Goal: Task Accomplishment & Management: Manage account settings

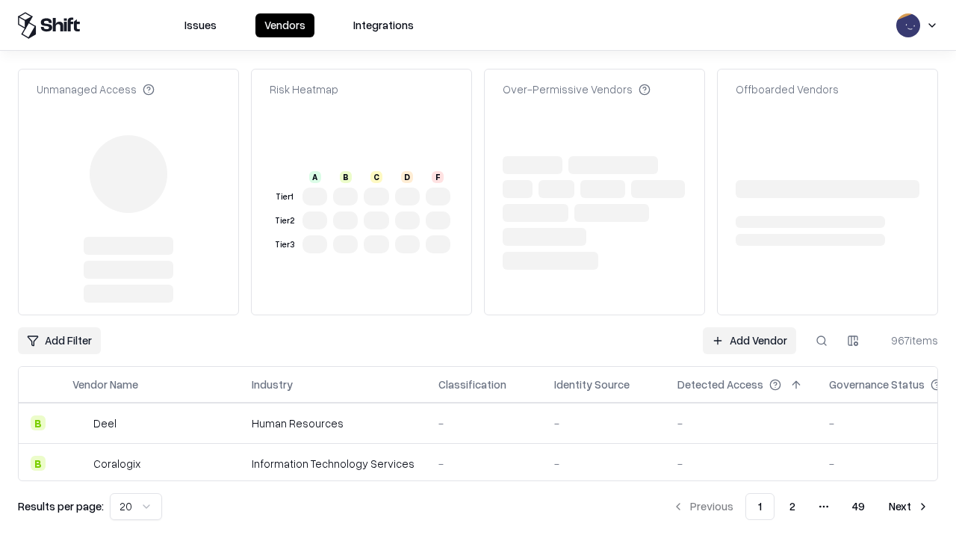
click at [749, 327] on link "Add Vendor" at bounding box center [749, 340] width 93 height 27
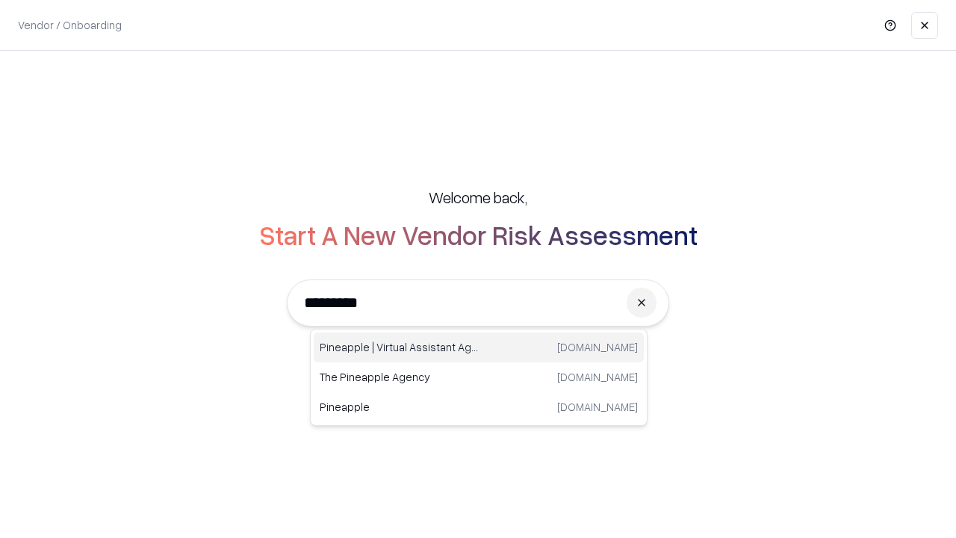
click at [479, 347] on div "Pineapple | Virtual Assistant Agency [DOMAIN_NAME]" at bounding box center [479, 347] width 330 height 30
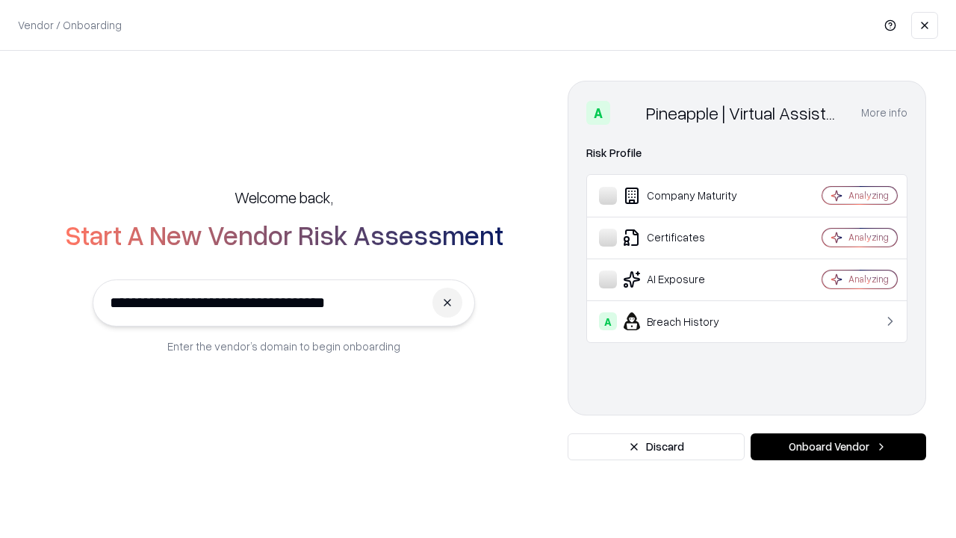
type input "**********"
click at [838, 447] on button "Onboard Vendor" at bounding box center [839, 446] width 176 height 27
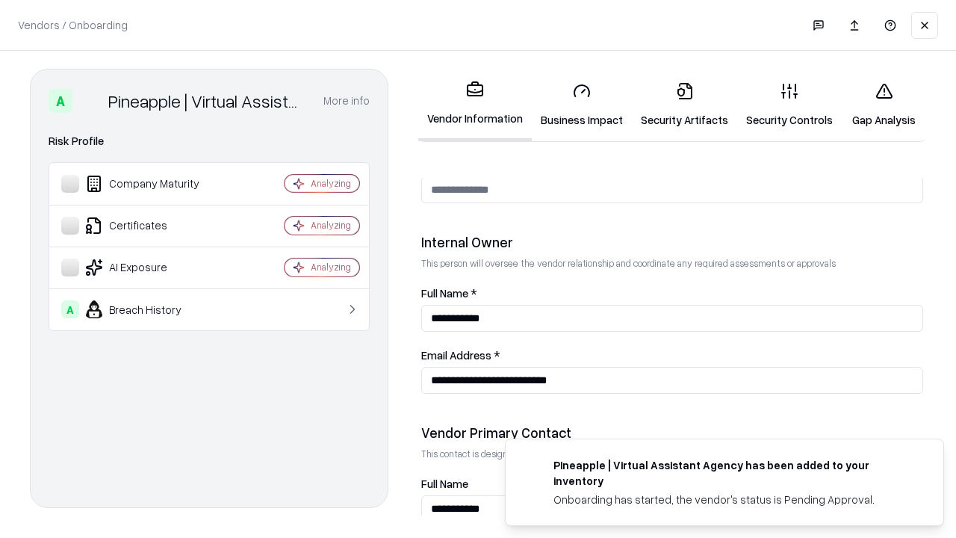
scroll to position [774, 0]
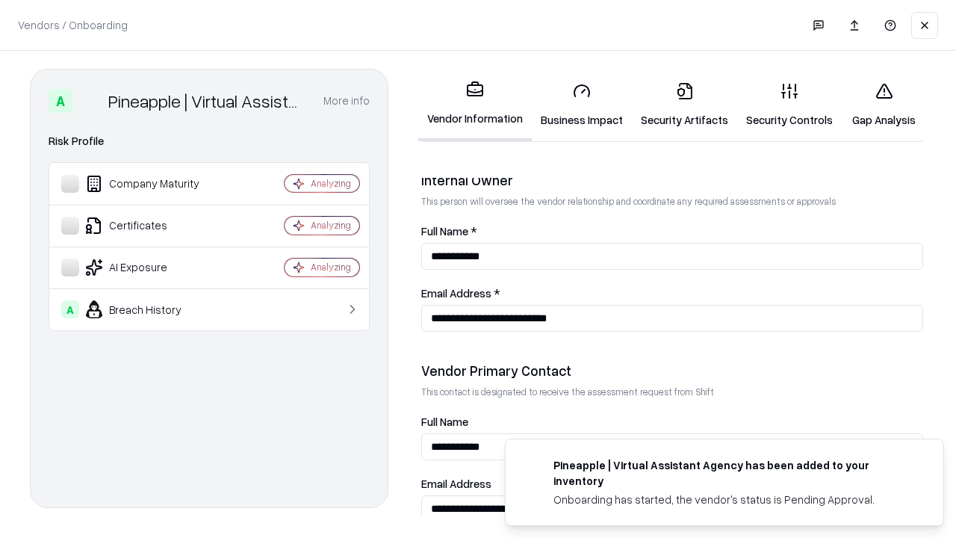
click at [582, 105] on link "Business Impact" at bounding box center [582, 104] width 100 height 69
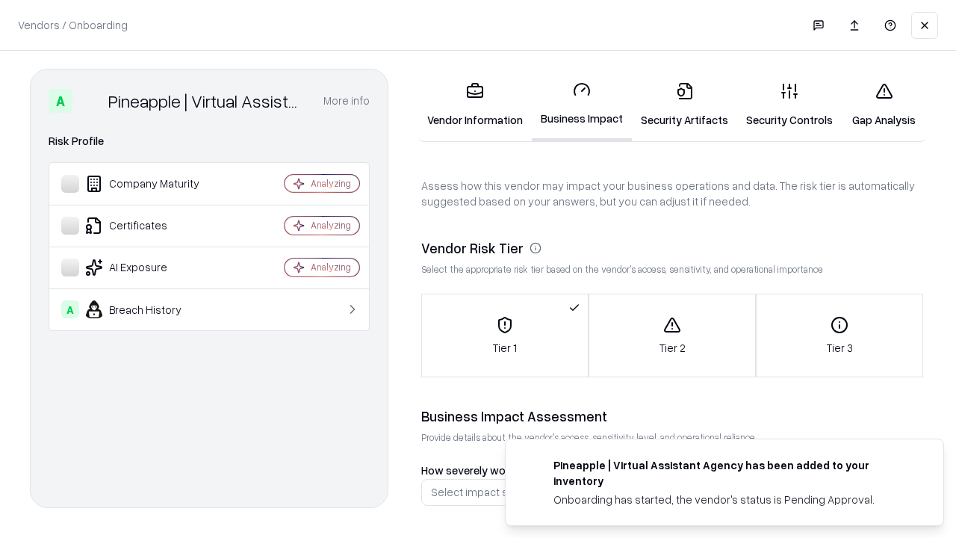
click at [684, 105] on link "Security Artifacts" at bounding box center [684, 104] width 105 height 69
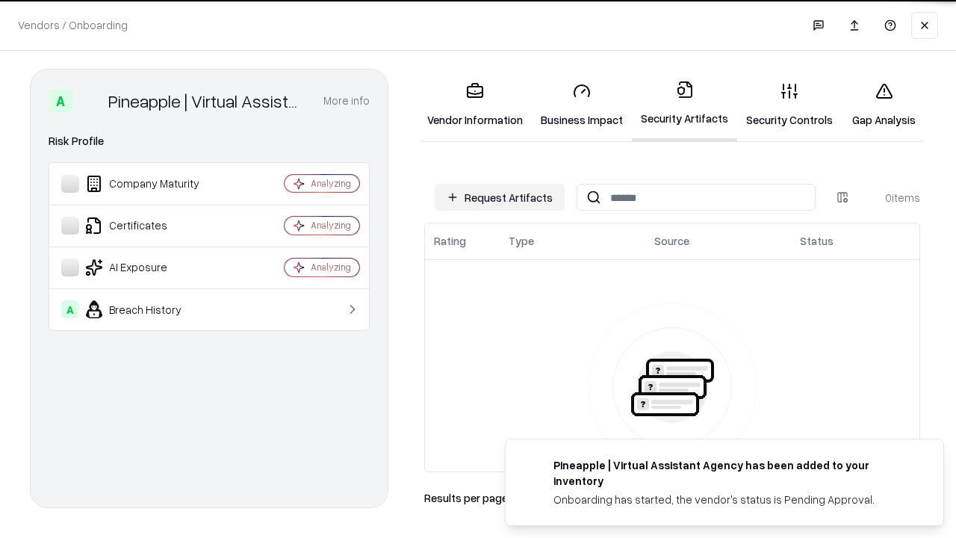
click at [500, 197] on button "Request Artifacts" at bounding box center [500, 197] width 130 height 27
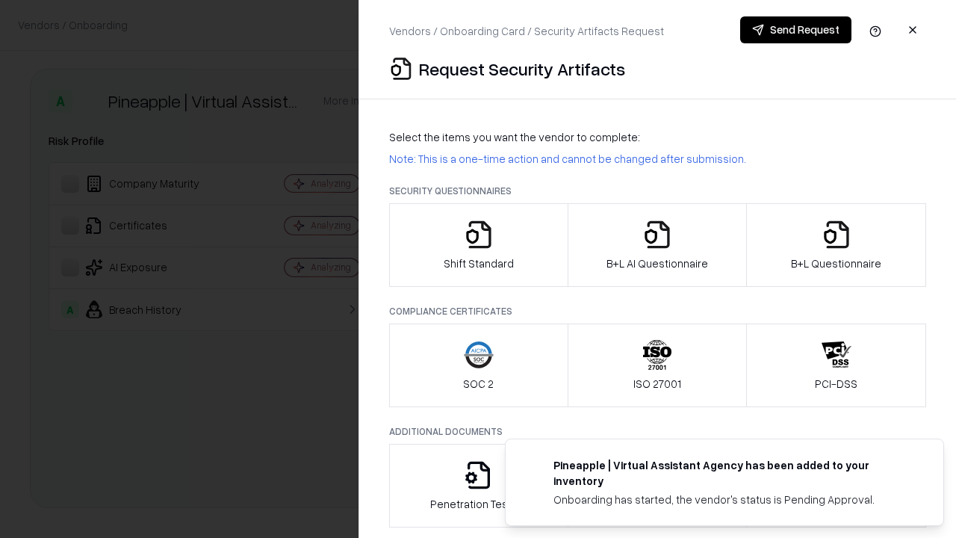
click at [478, 245] on icon "button" at bounding box center [479, 235] width 30 height 30
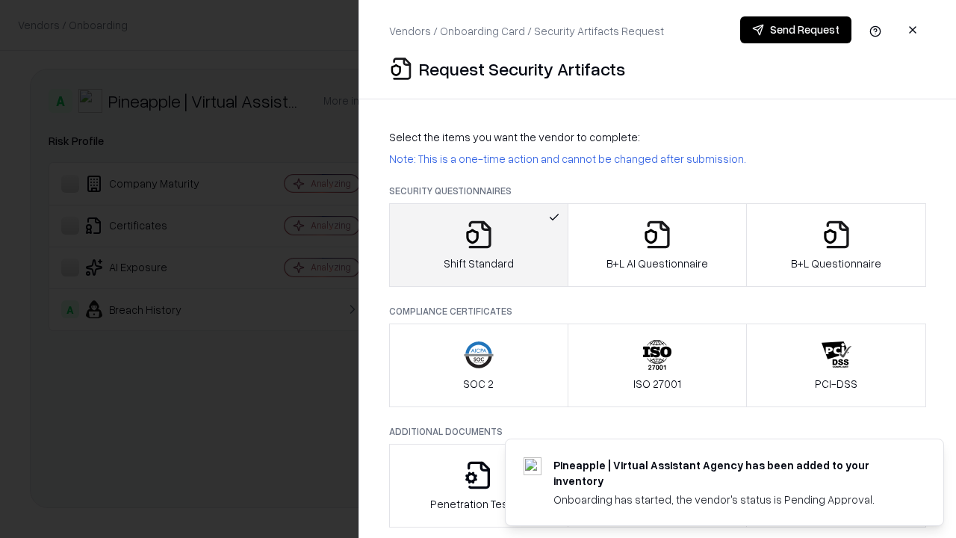
click at [796, 30] on button "Send Request" at bounding box center [795, 29] width 111 height 27
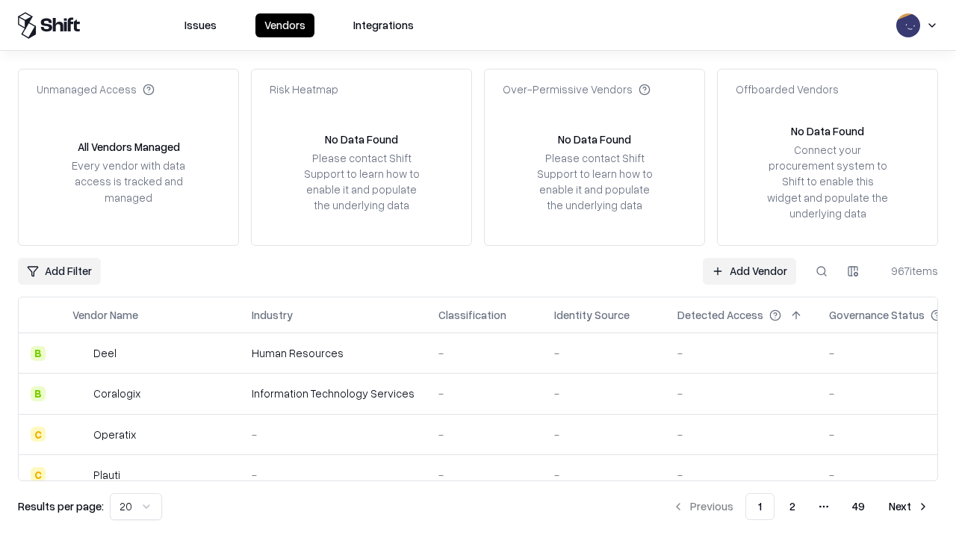
click at [822, 270] on button at bounding box center [821, 271] width 27 height 27
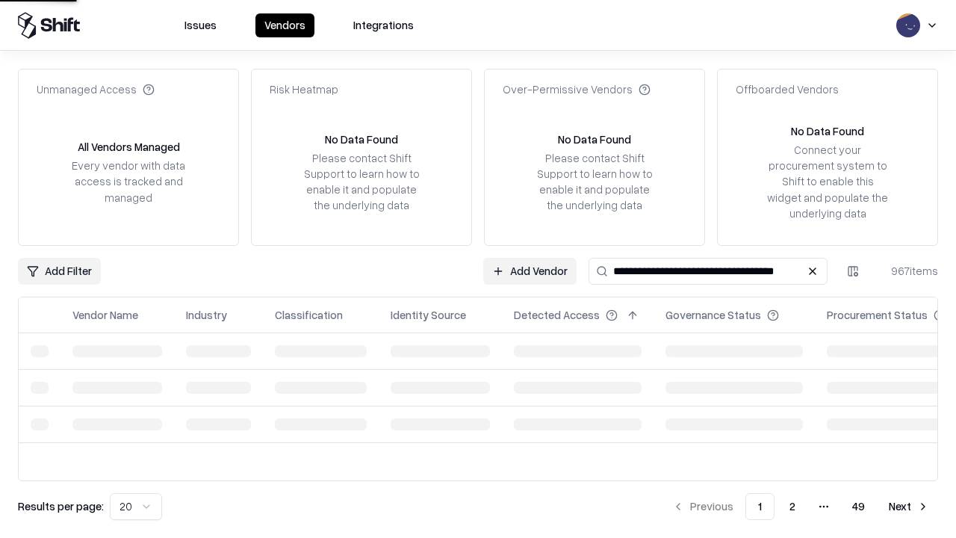
type input "**********"
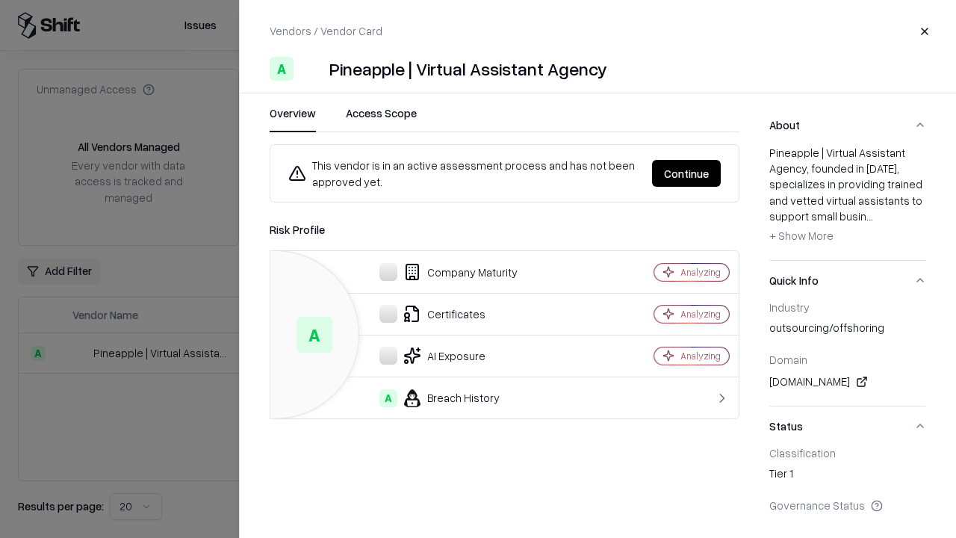
click at [687, 173] on button "Continue" at bounding box center [686, 173] width 69 height 27
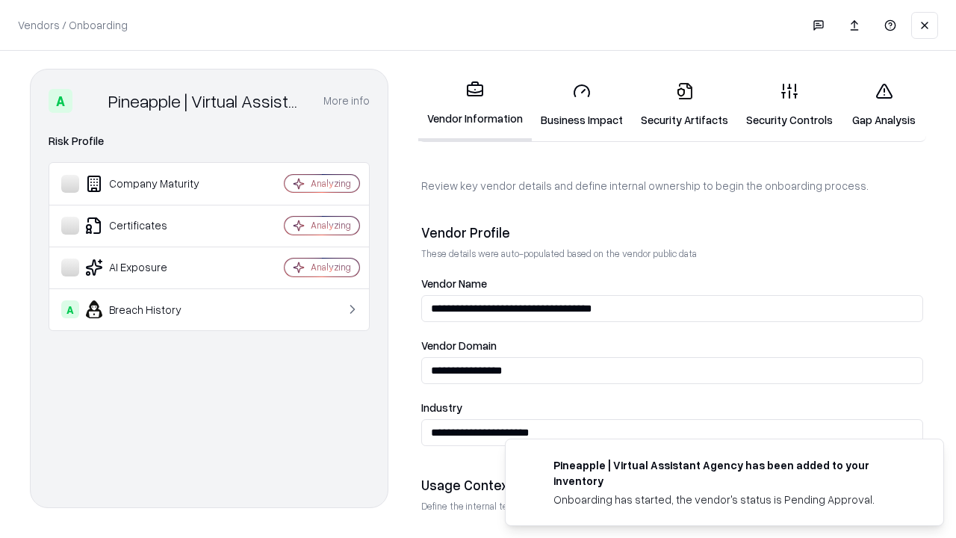
click at [684, 105] on link "Security Artifacts" at bounding box center [684, 104] width 105 height 69
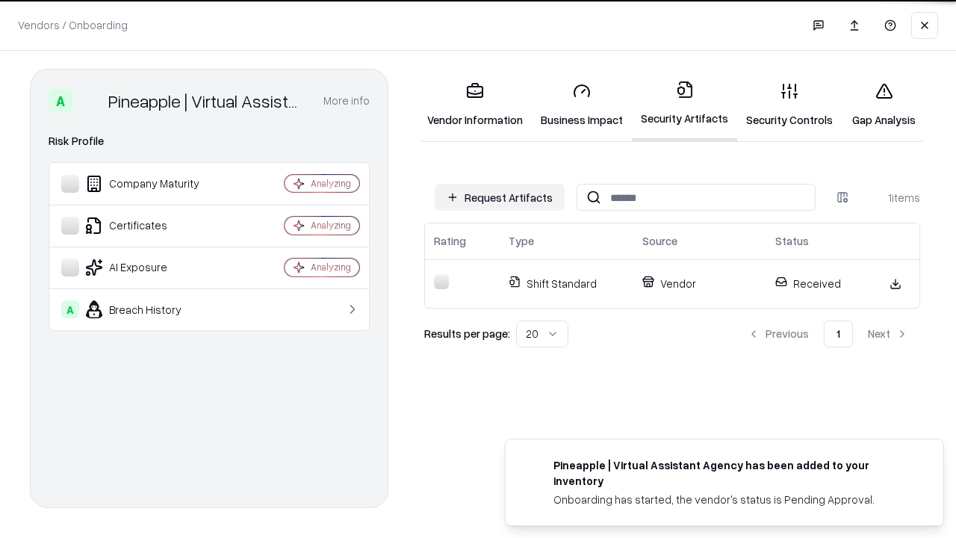
click at [884, 105] on link "Gap Analysis" at bounding box center [884, 104] width 84 height 69
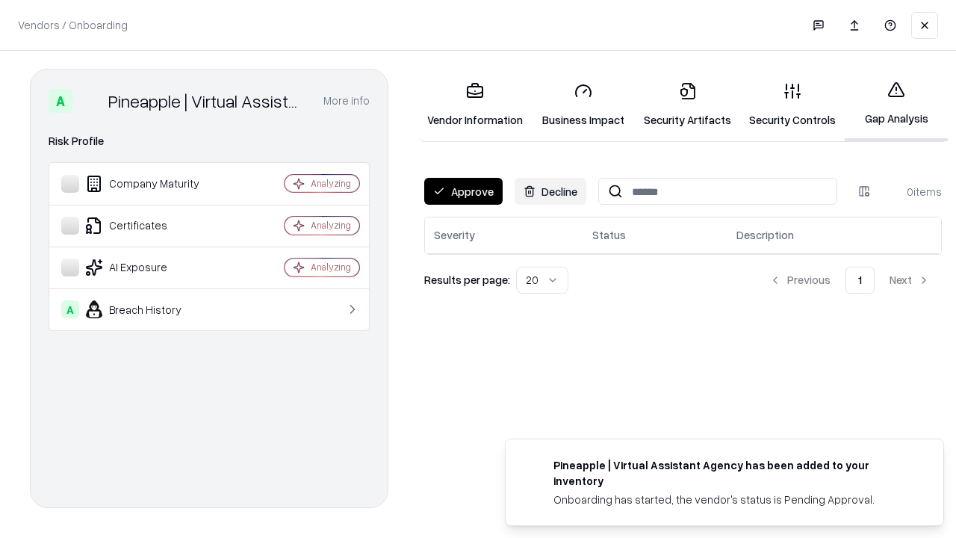
click at [463, 191] on button "Approve" at bounding box center [463, 191] width 78 height 27
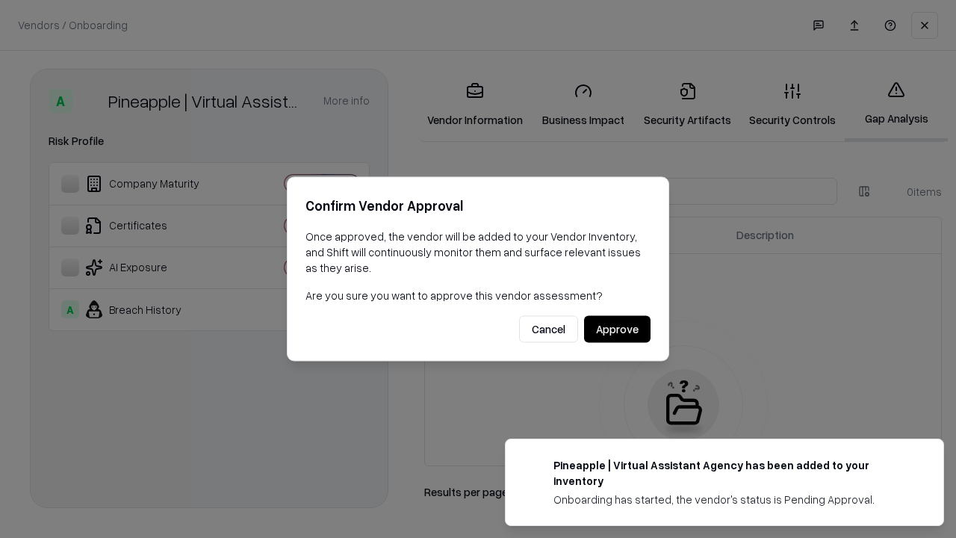
click at [617, 329] on button "Approve" at bounding box center [617, 329] width 66 height 27
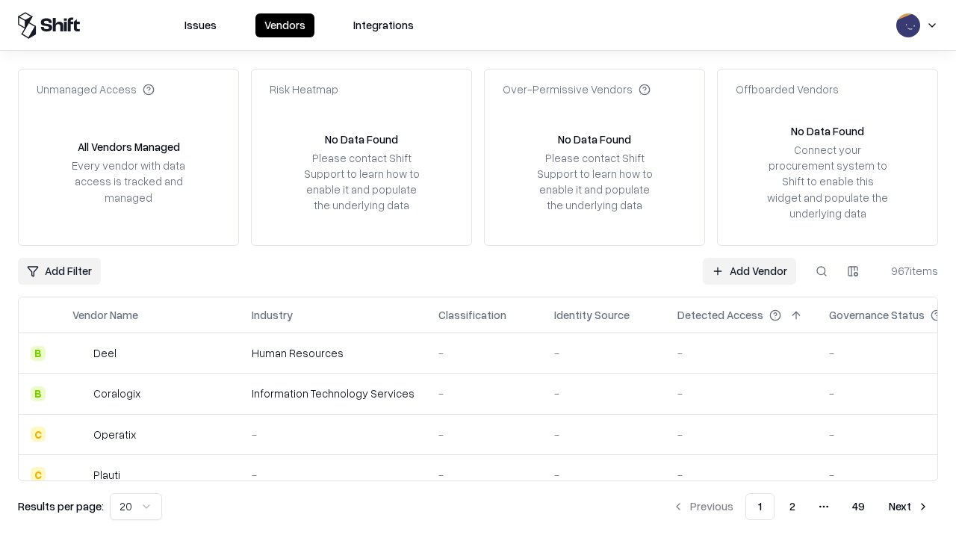
type input "**********"
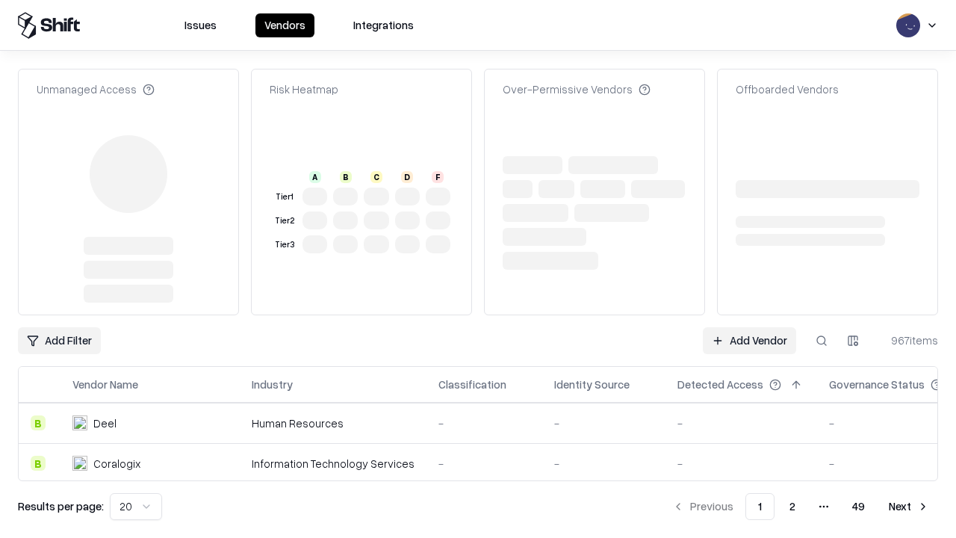
click at [749, 341] on link "Add Vendor" at bounding box center [749, 340] width 93 height 27
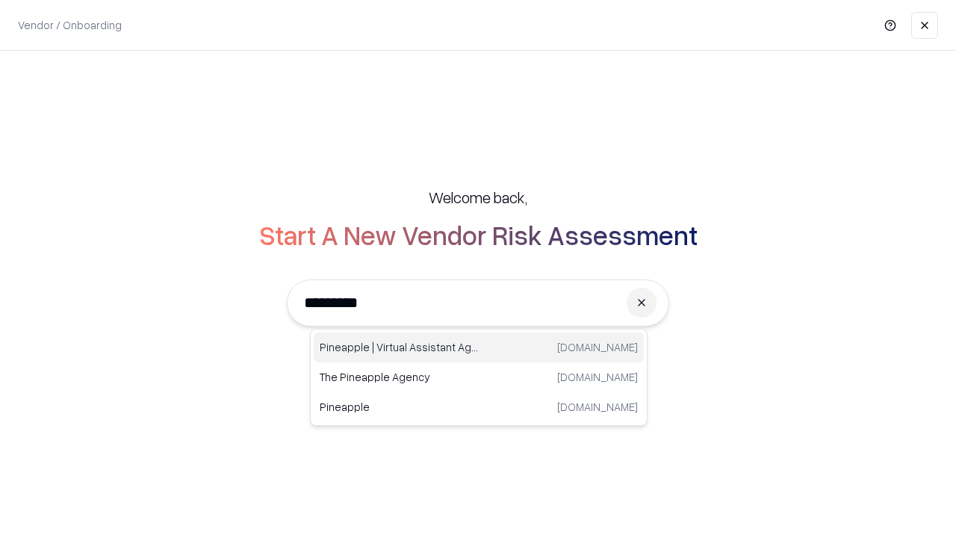
click at [479, 347] on div "Pineapple | Virtual Assistant Agency [DOMAIN_NAME]" at bounding box center [479, 347] width 330 height 30
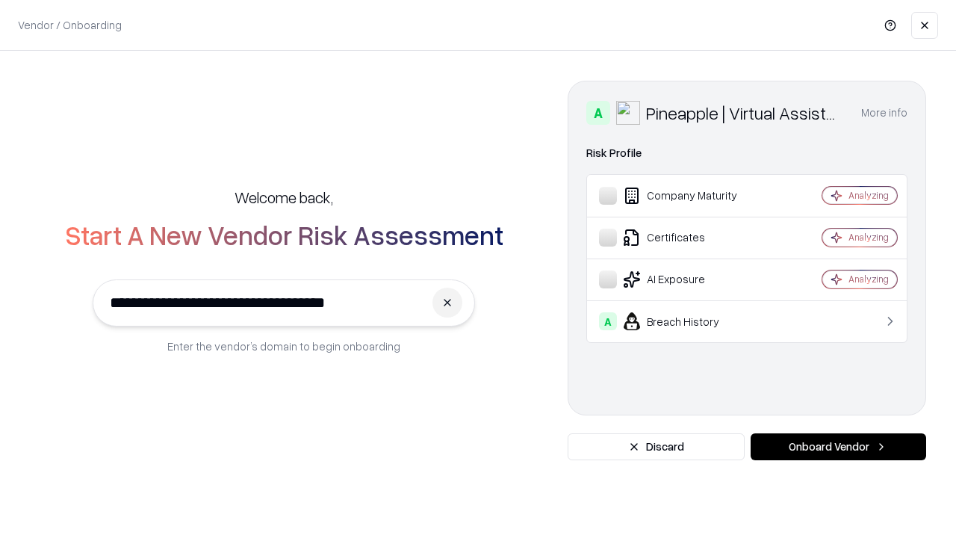
type input "**********"
click at [838, 447] on button "Onboard Vendor" at bounding box center [839, 446] width 176 height 27
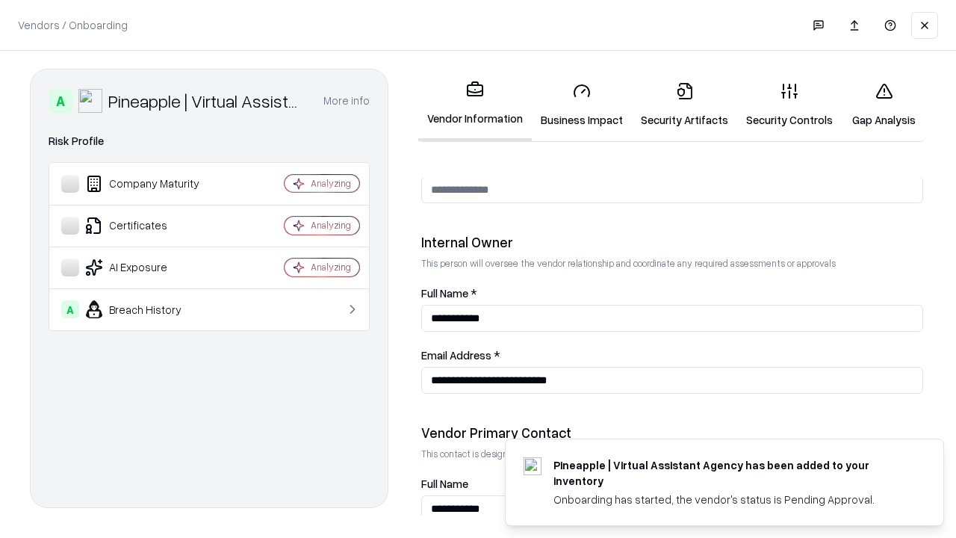
scroll to position [774, 0]
